Goal: Task Accomplishment & Management: Use online tool/utility

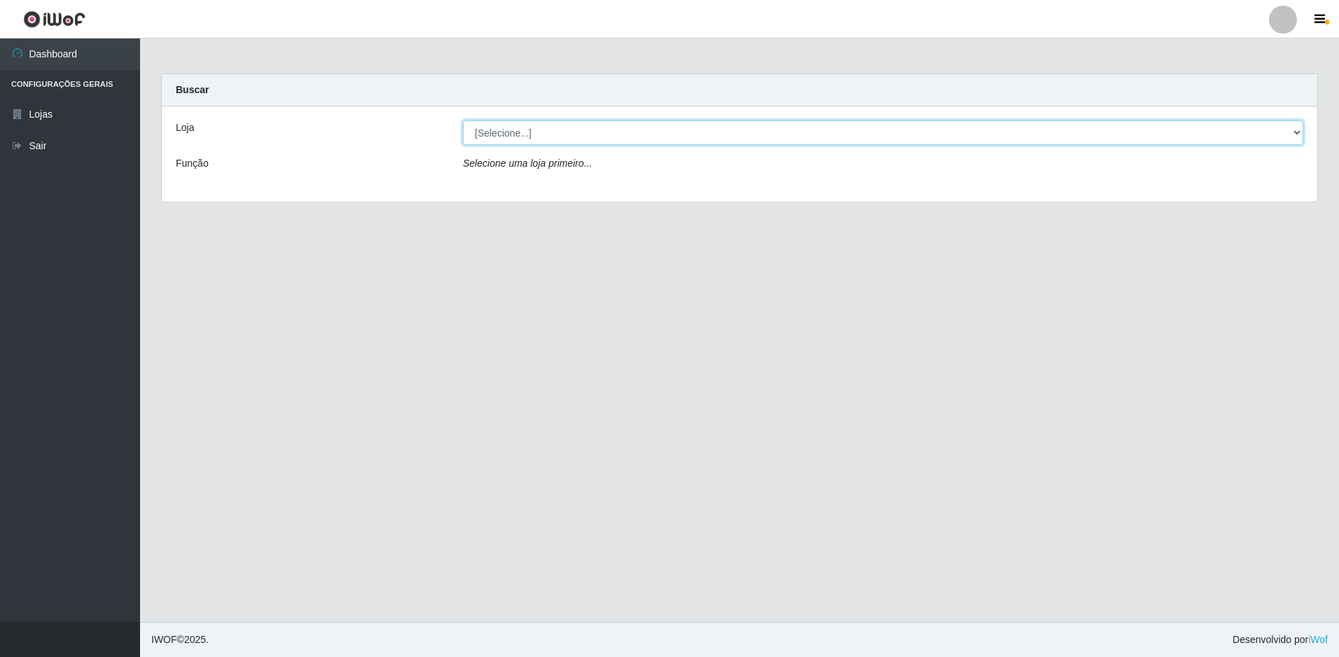
click at [513, 132] on select "[Selecione...] Extrabom - Loja 51 Gaivotas" at bounding box center [883, 132] width 840 height 25
select select "469"
click at [463, 120] on select "[Selecione...] Extrabom - Loja 51 Gaivotas" at bounding box center [883, 132] width 840 height 25
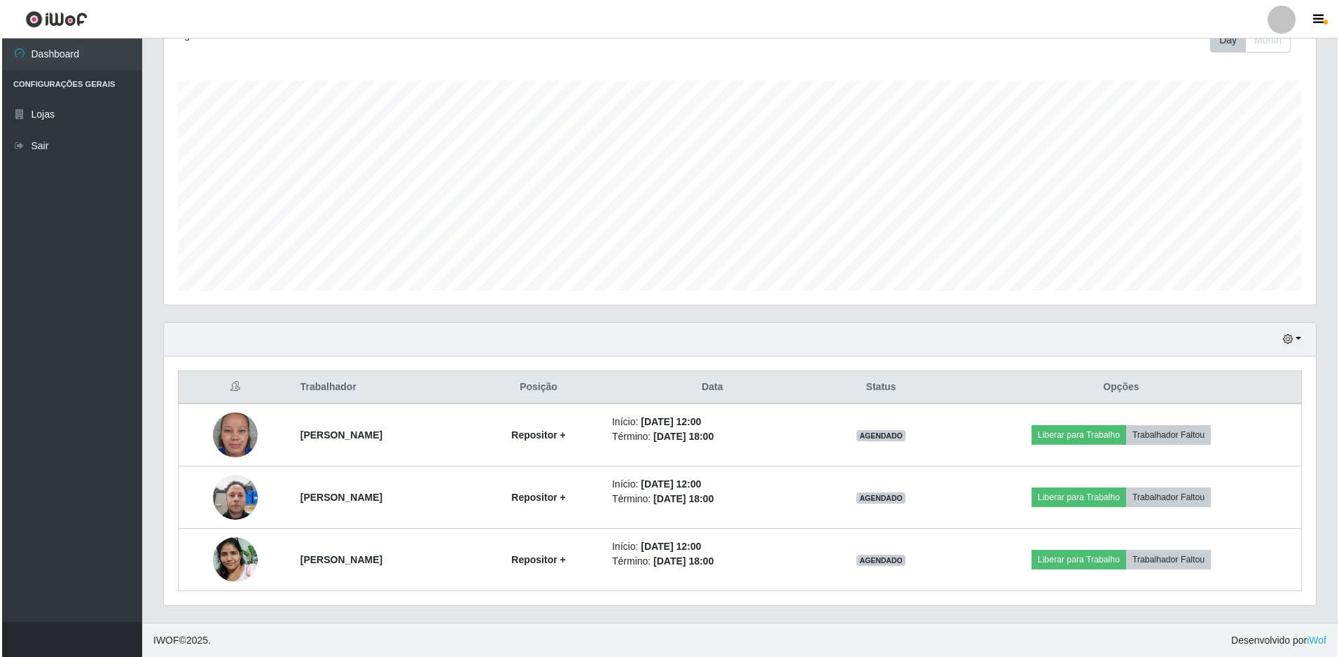
scroll to position [211, 0]
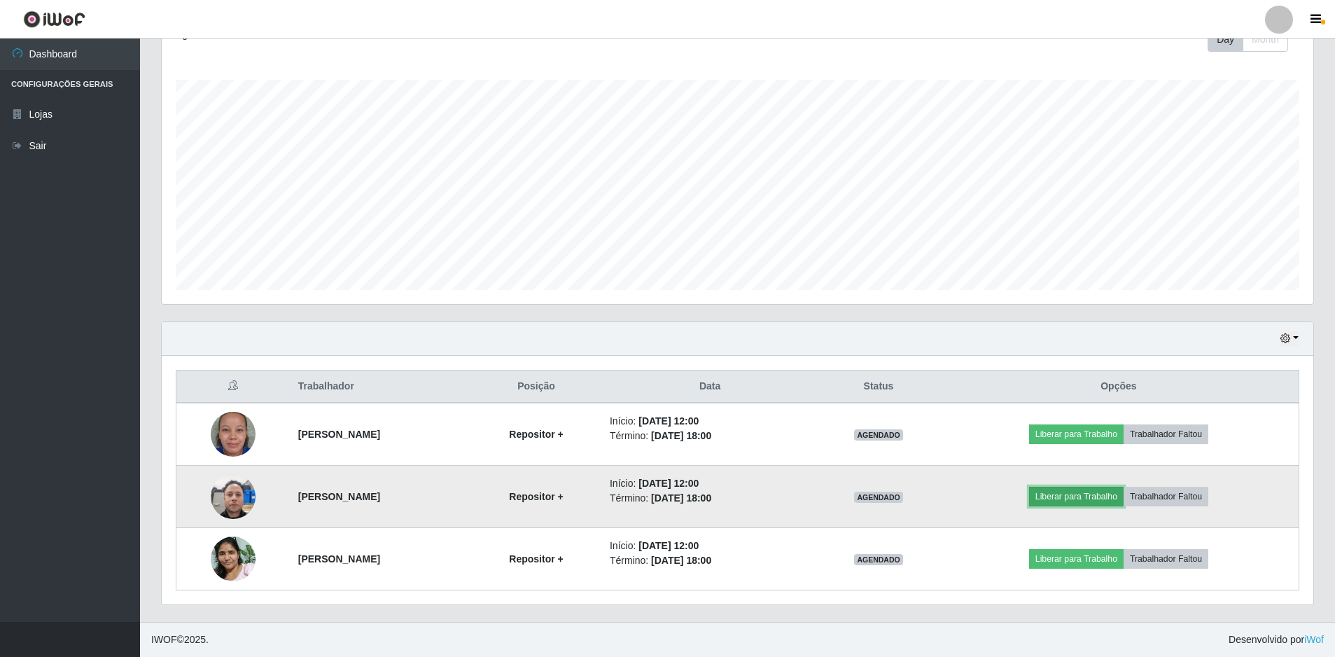
click at [1082, 494] on button "Liberar para Trabalho" at bounding box center [1076, 497] width 95 height 20
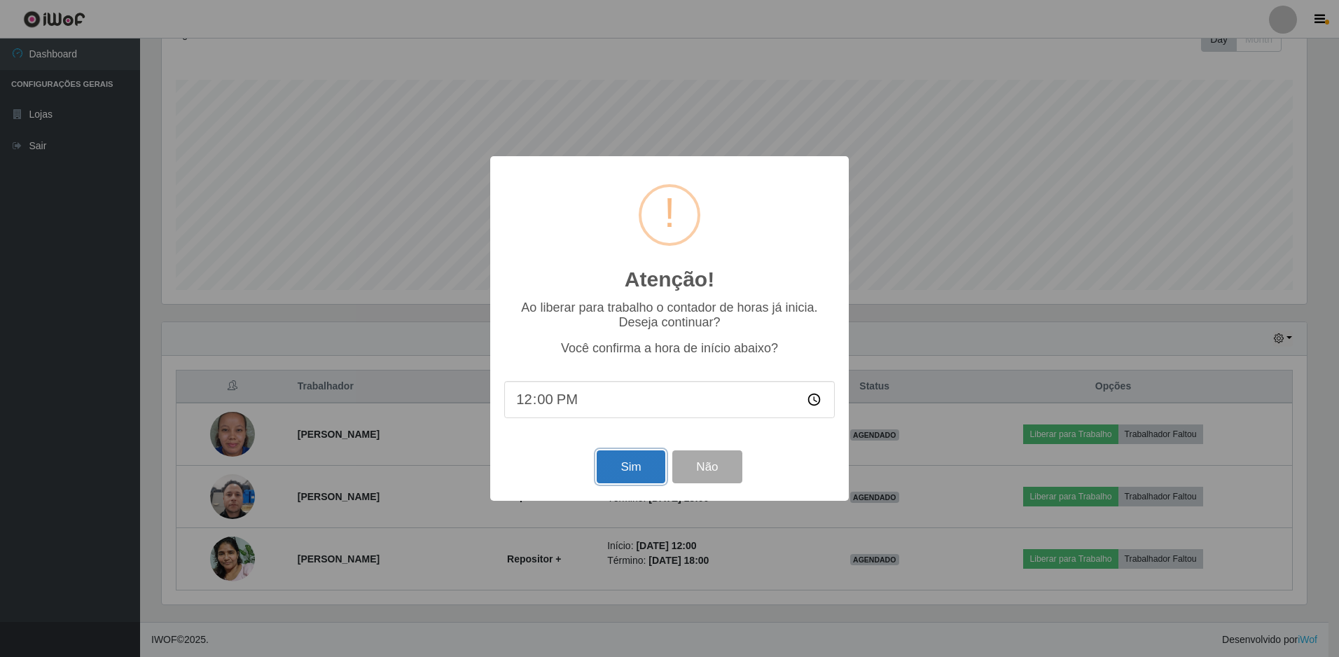
click at [623, 468] on button "Sim" at bounding box center [631, 466] width 68 height 33
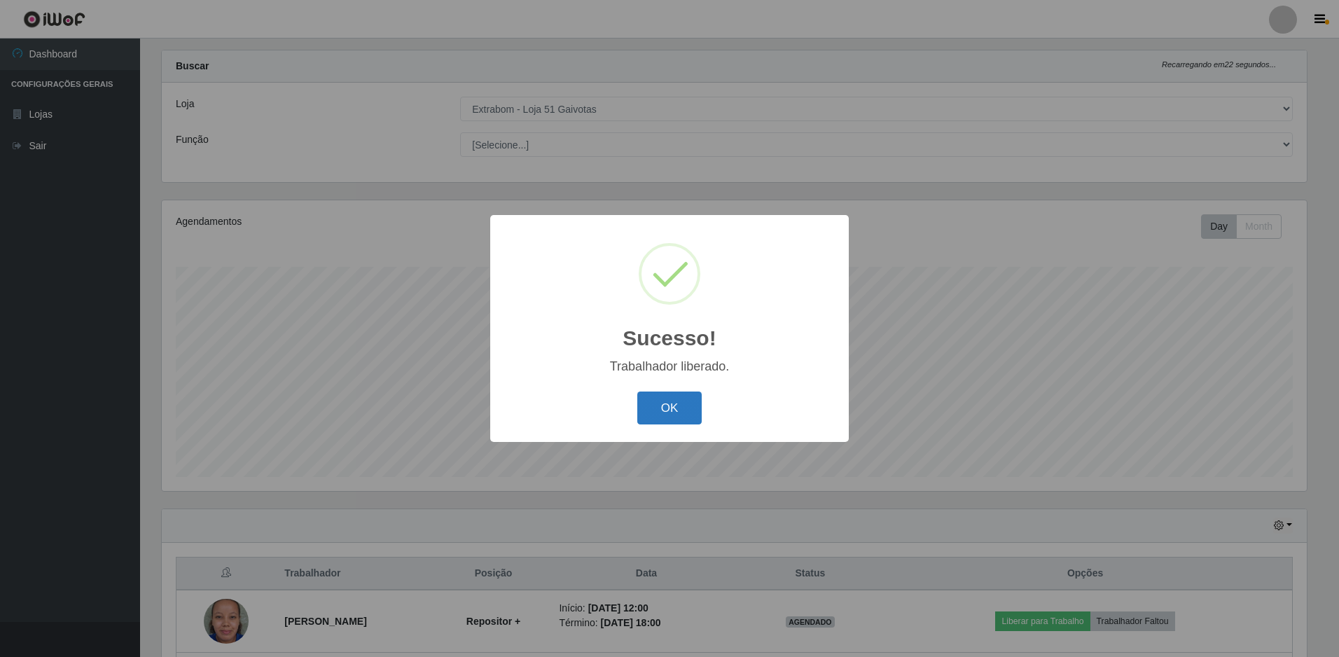
click at [663, 400] on button "OK" at bounding box center [669, 407] width 65 height 33
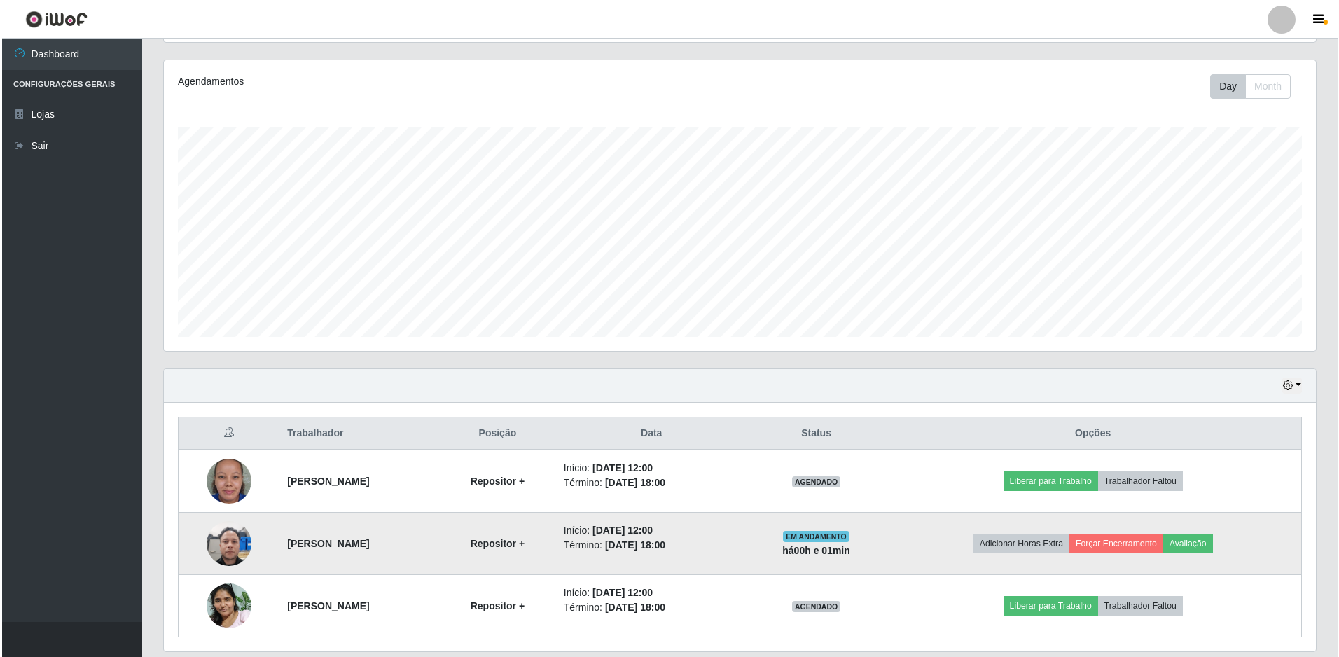
scroll to position [211, 0]
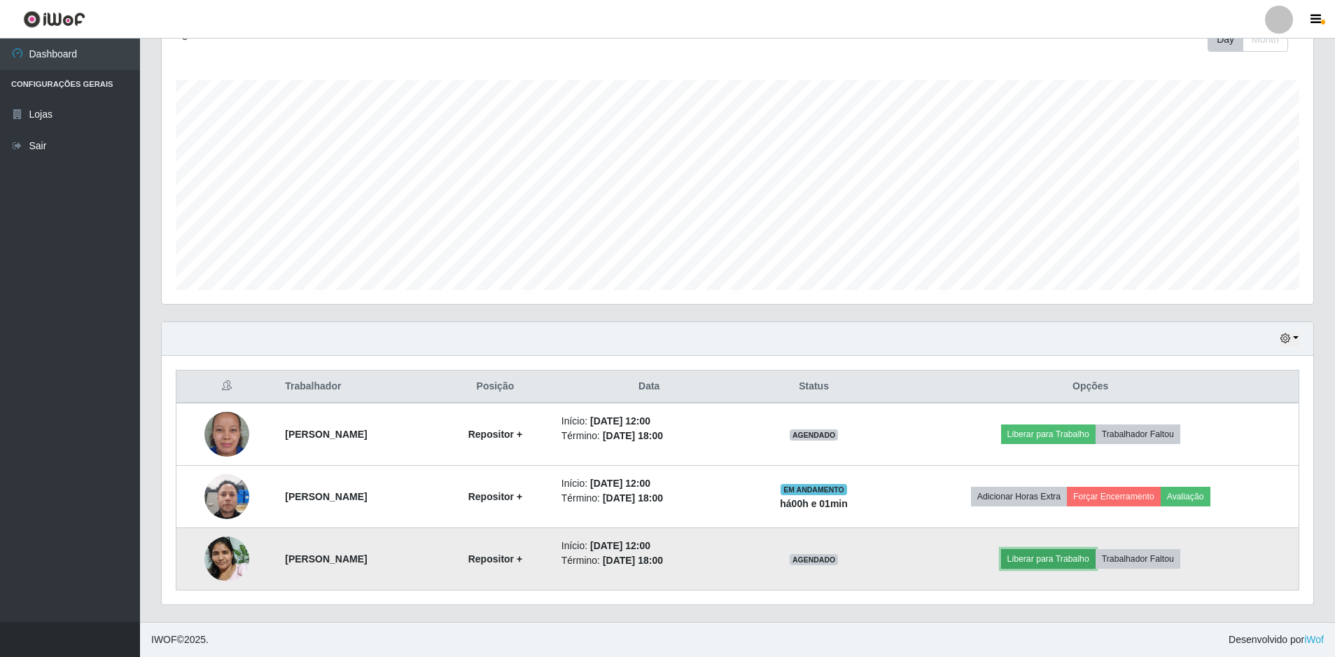
click at [1053, 557] on button "Liberar para Trabalho" at bounding box center [1048, 559] width 95 height 20
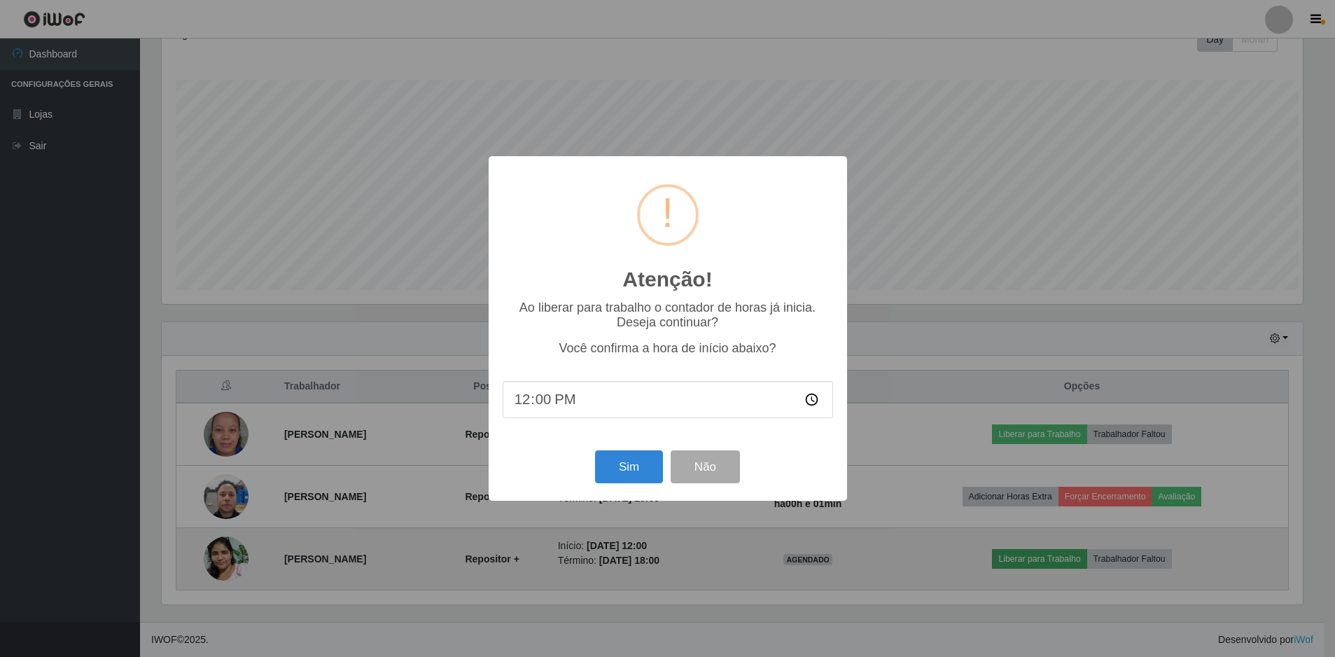
scroll to position [291, 1145]
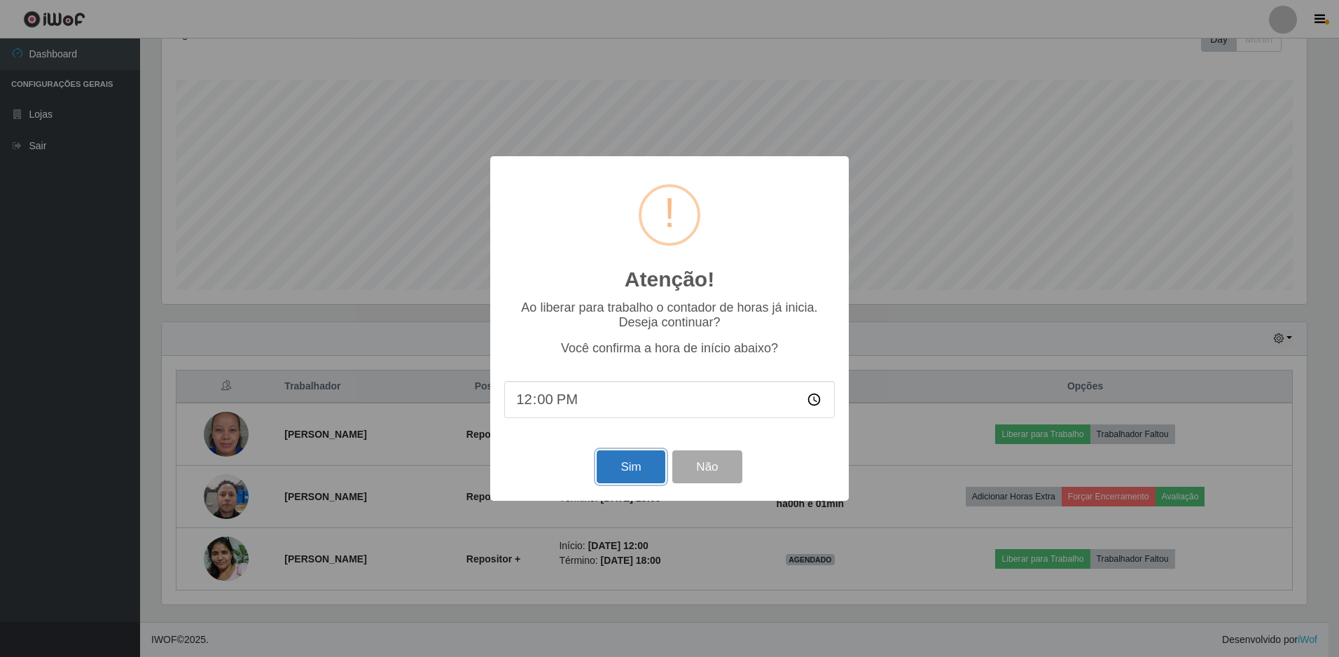
click at [641, 475] on button "Sim" at bounding box center [631, 466] width 68 height 33
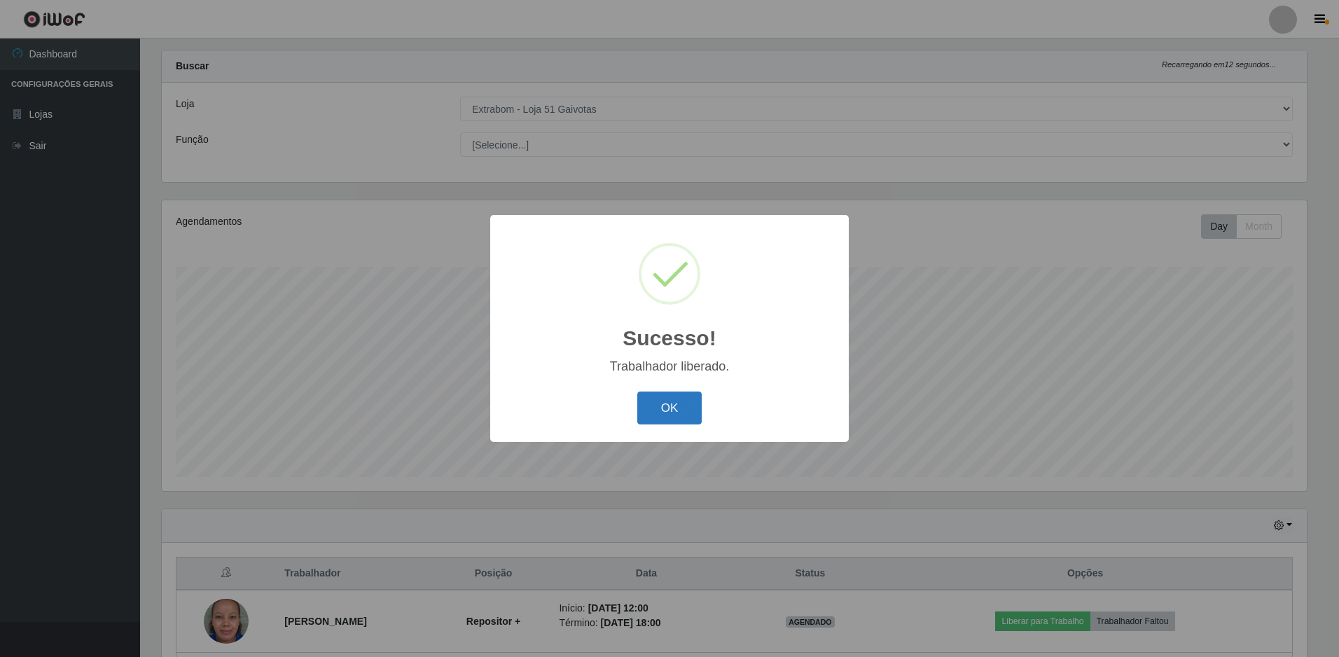
click at [688, 406] on button "OK" at bounding box center [669, 407] width 65 height 33
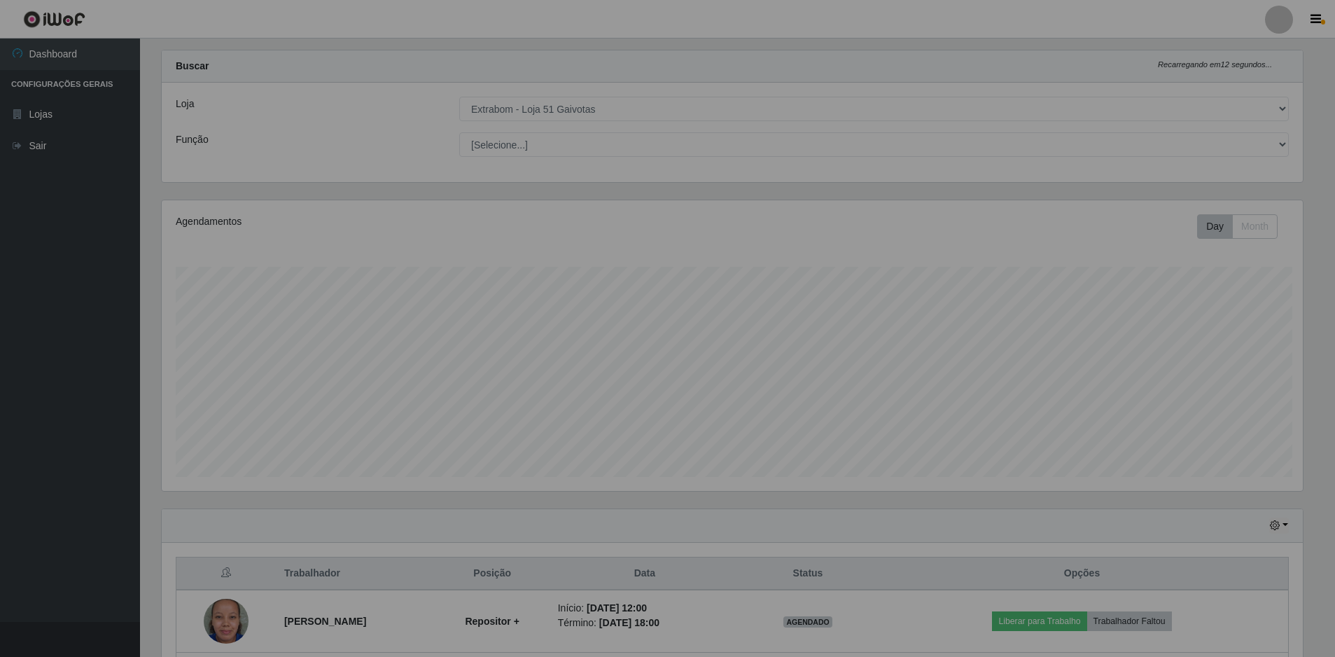
scroll to position [291, 1152]
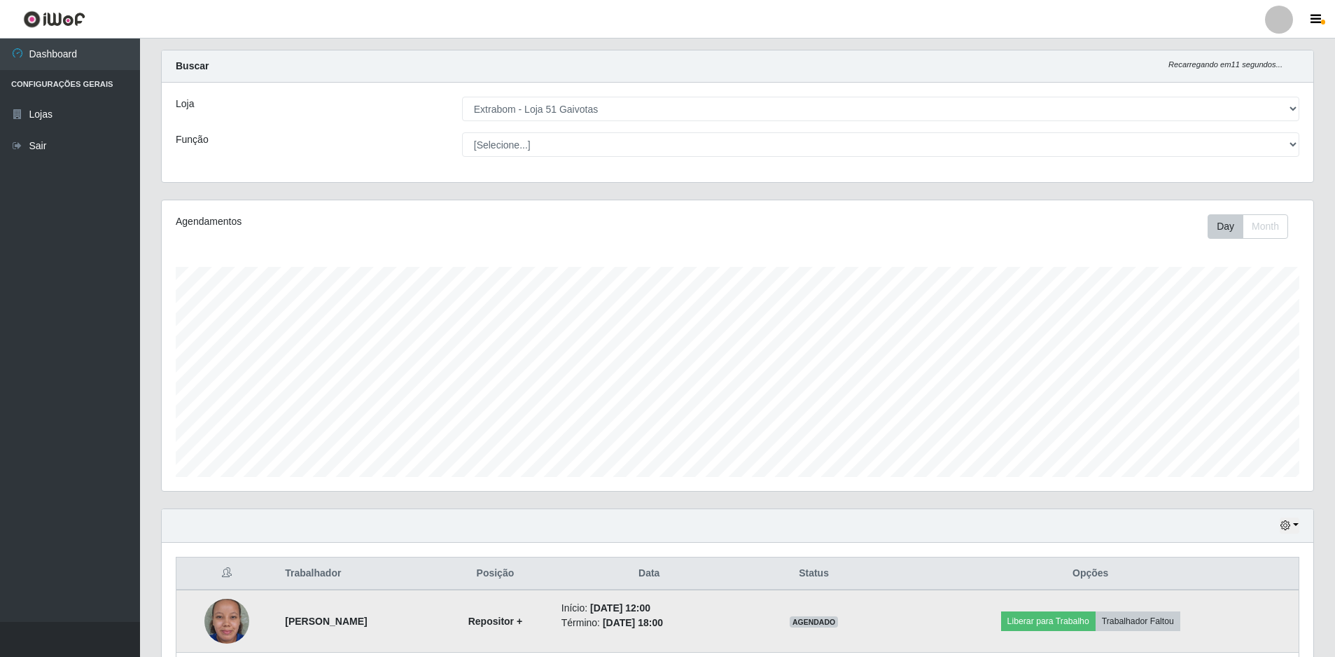
click at [205, 625] on img at bounding box center [226, 621] width 45 height 62
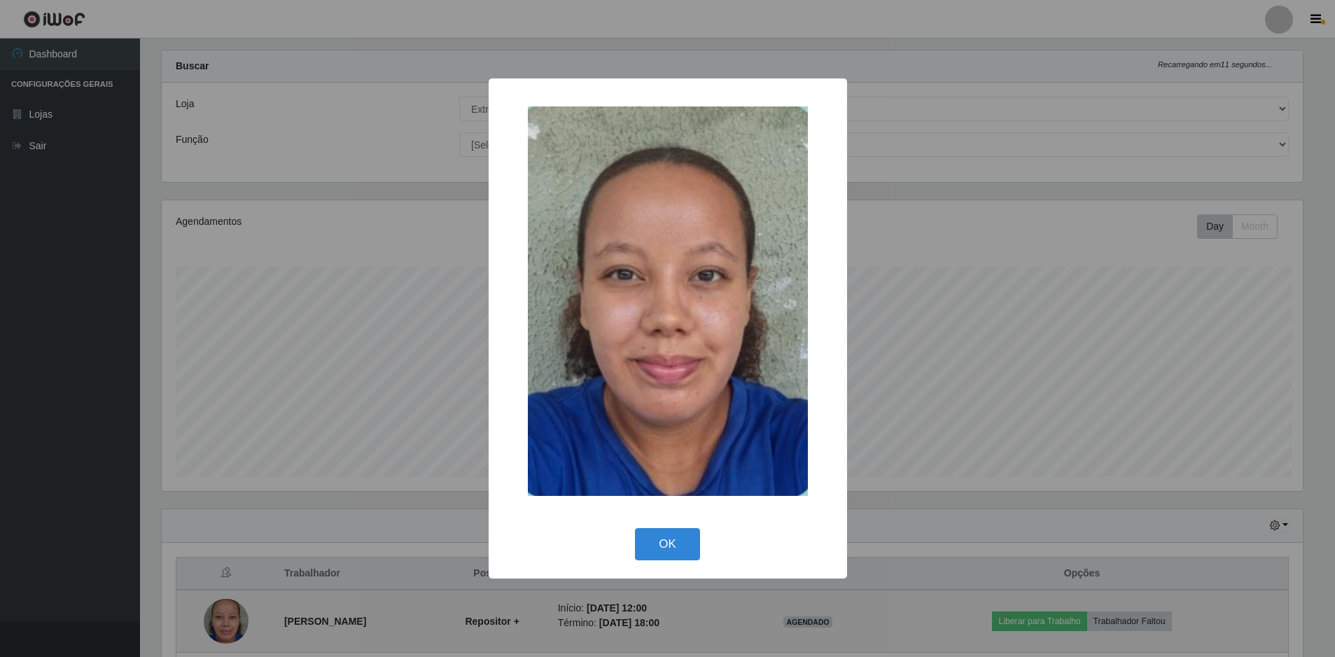
scroll to position [291, 1145]
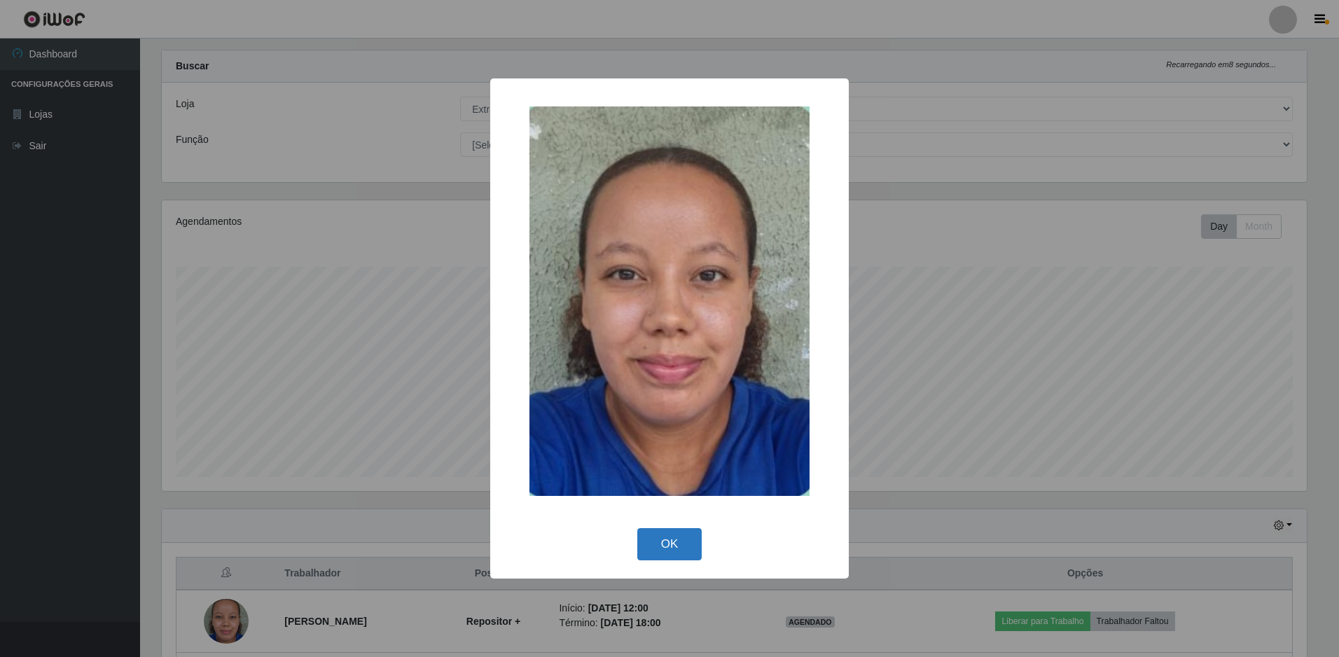
click at [675, 555] on button "OK" at bounding box center [669, 544] width 65 height 33
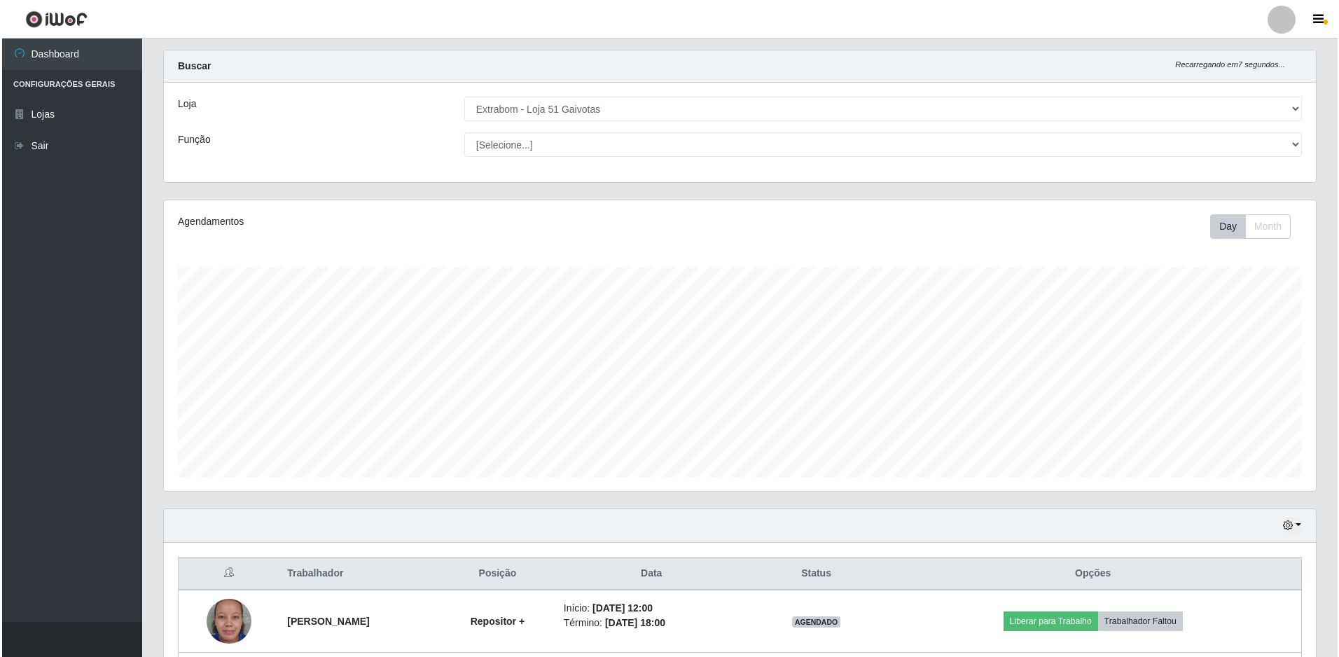
scroll to position [164, 0]
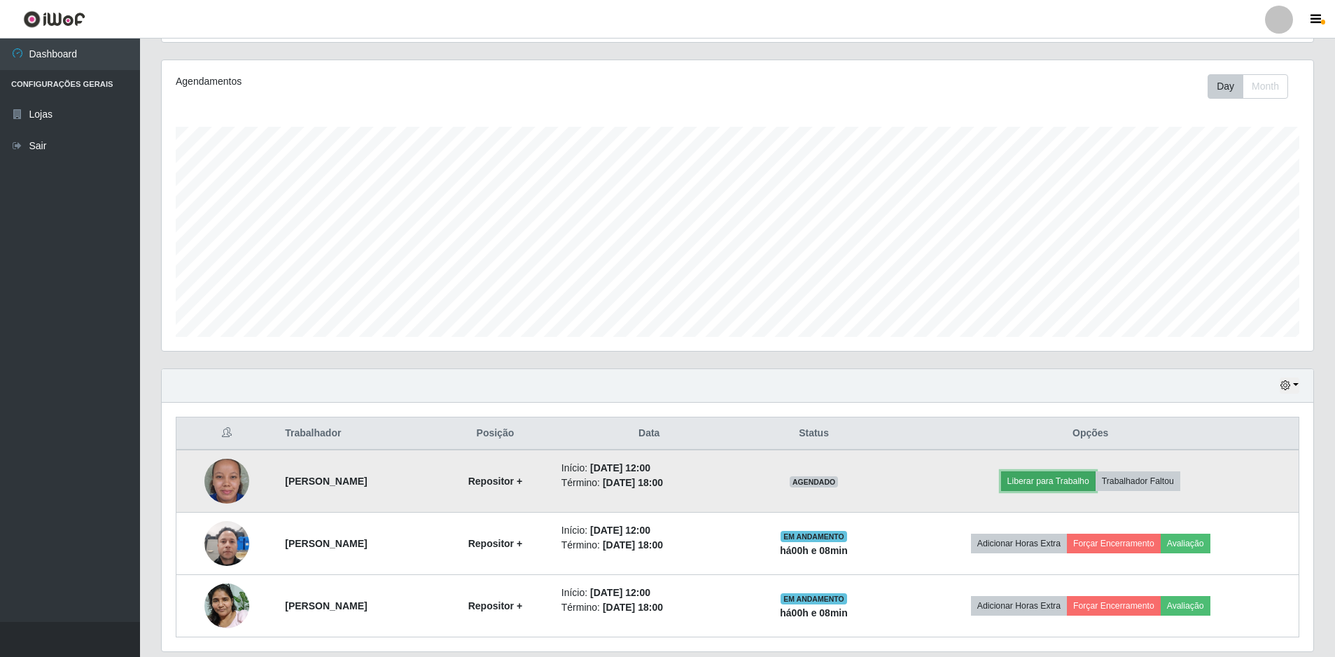
click at [1090, 483] on button "Liberar para Trabalho" at bounding box center [1048, 481] width 95 height 20
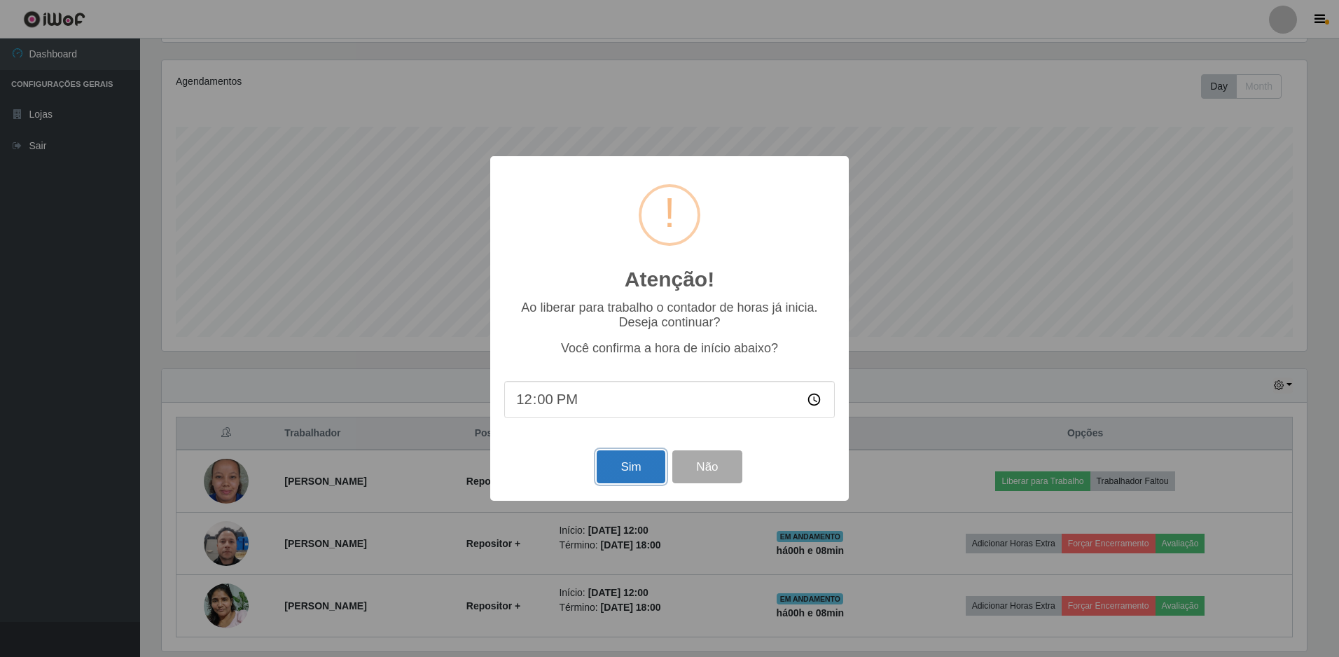
click at [651, 467] on button "Sim" at bounding box center [631, 466] width 68 height 33
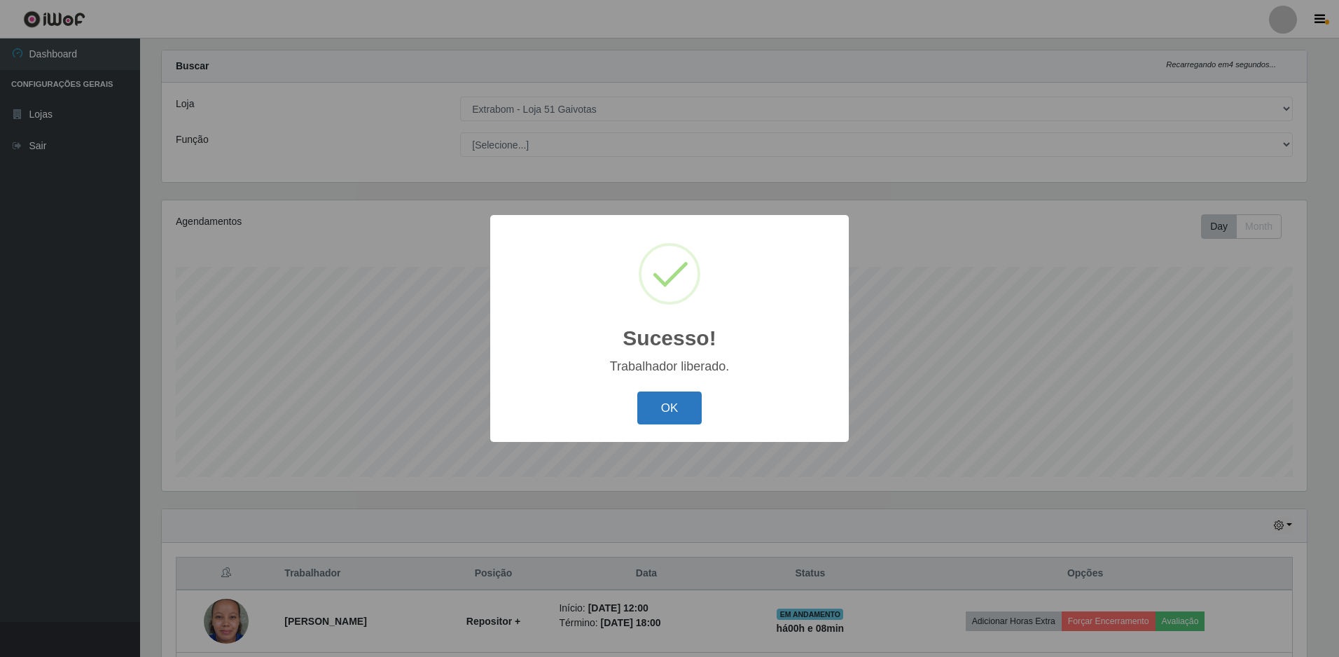
click at [674, 399] on button "OK" at bounding box center [669, 407] width 65 height 33
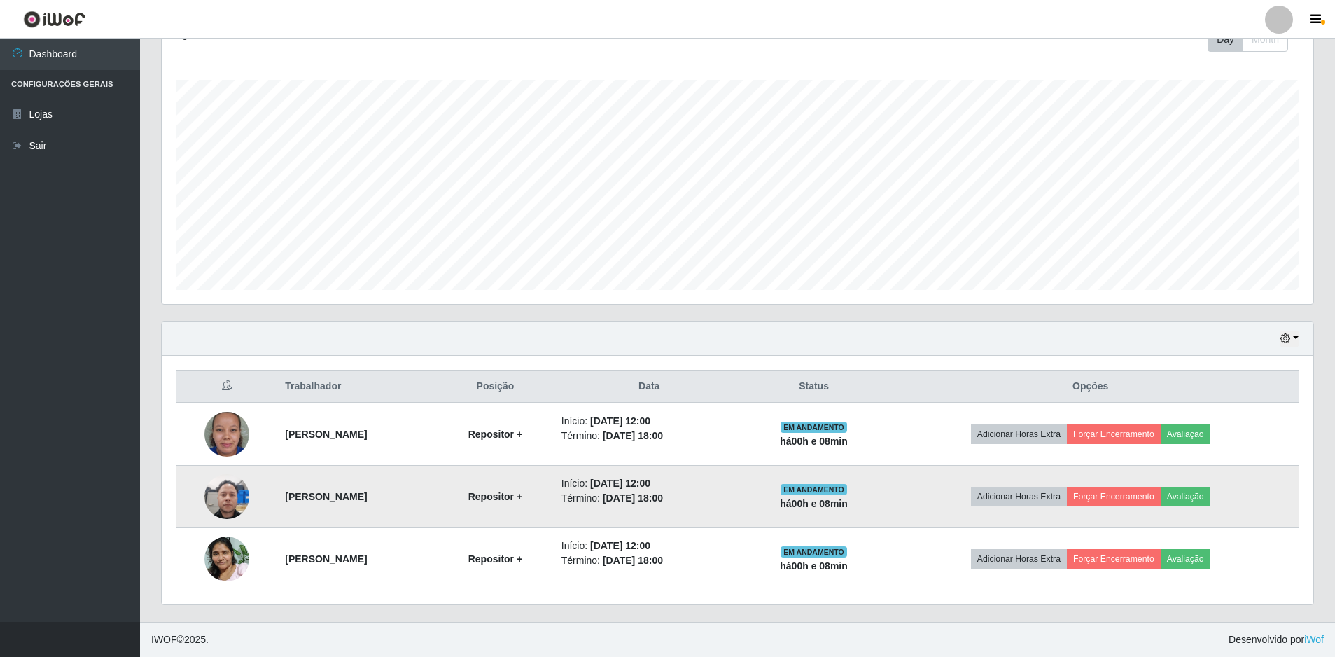
scroll to position [71, 0]
